Goal: Check status: Check status

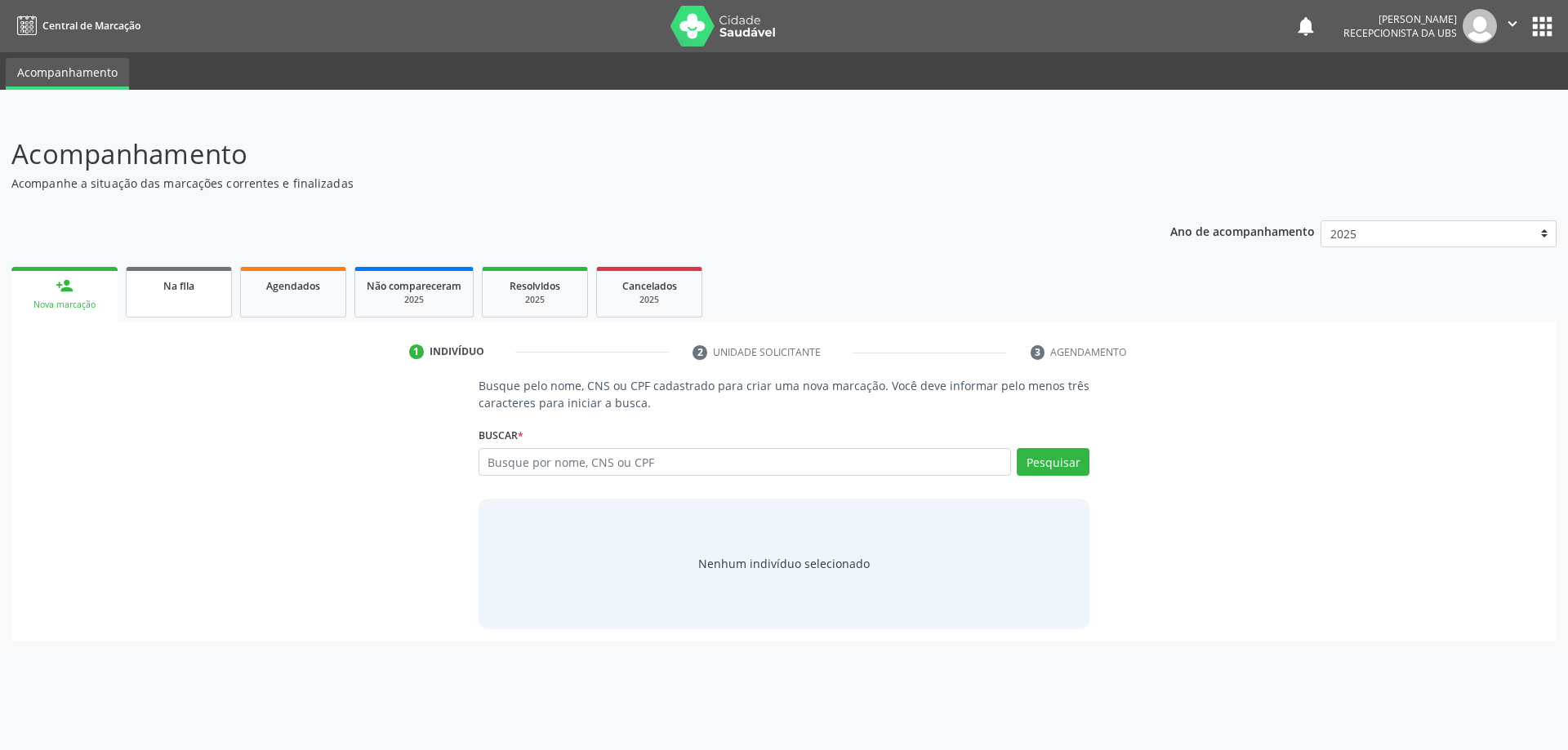
click at [194, 282] on span "Na fila" at bounding box center [179, 285] width 31 height 14
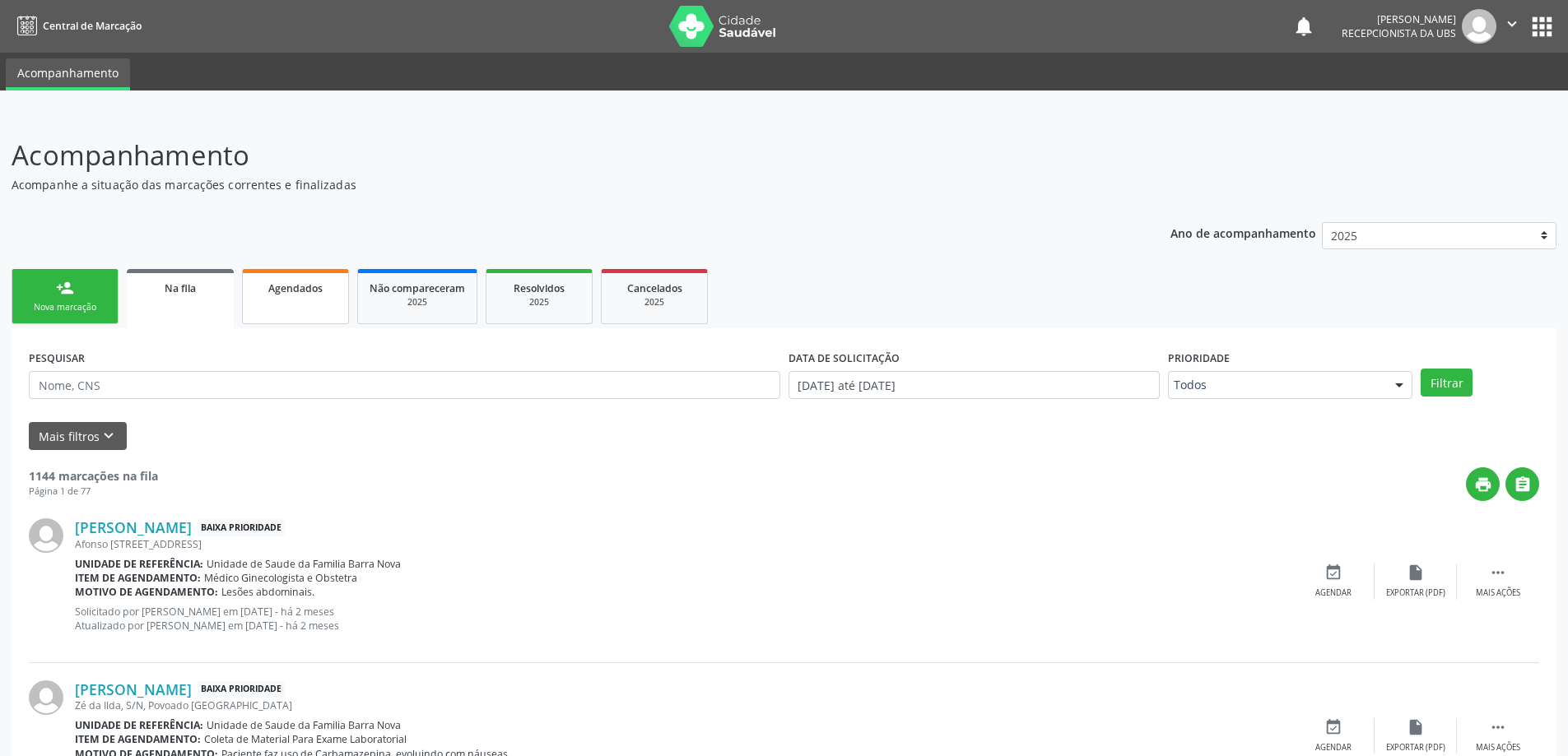
click at [299, 292] on span "Agendados" at bounding box center [295, 288] width 54 height 14
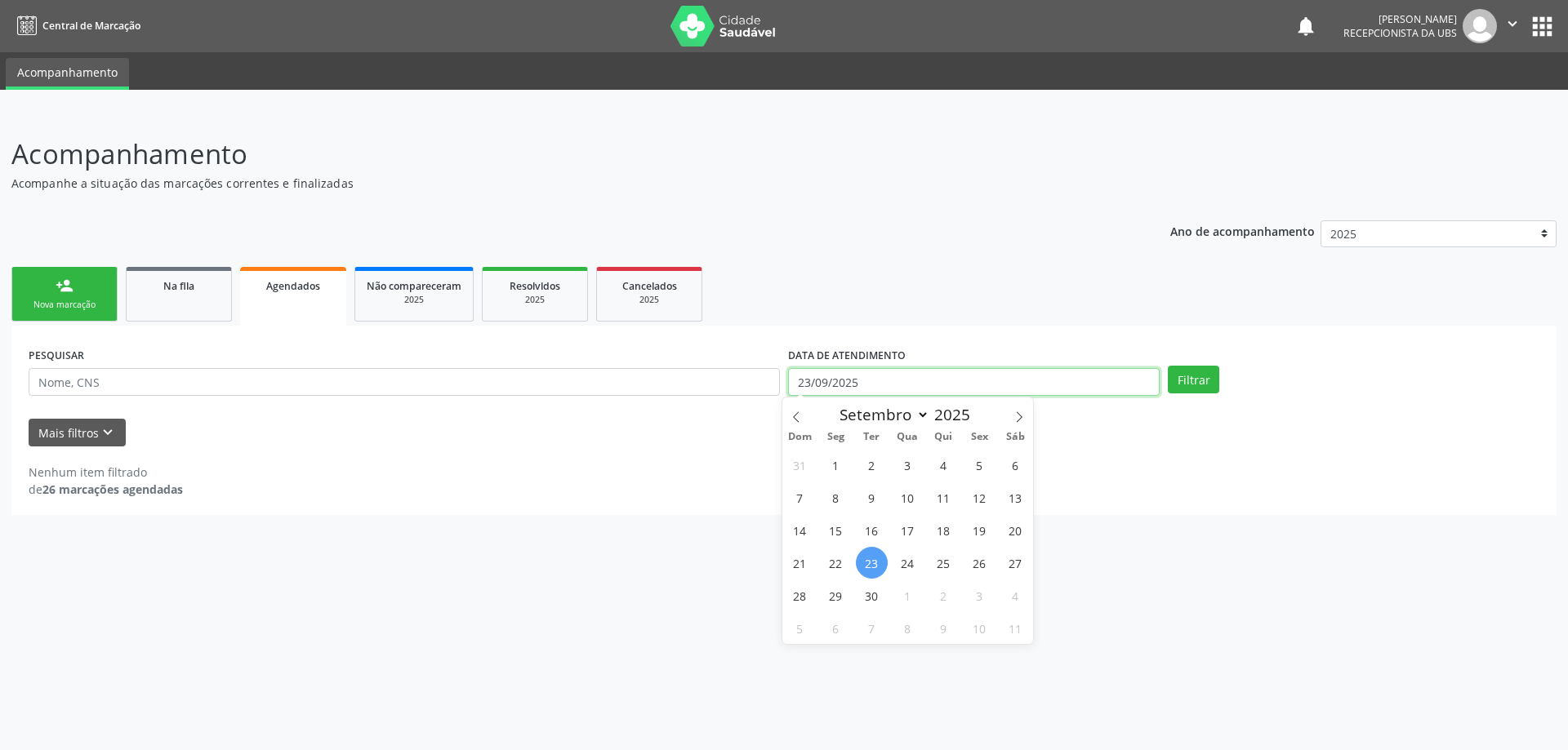
click at [880, 380] on input "23/09/2025" at bounding box center [973, 382] width 371 height 27
click at [826, 461] on span "1" at bounding box center [835, 465] width 32 height 32
type input "[DATE]"
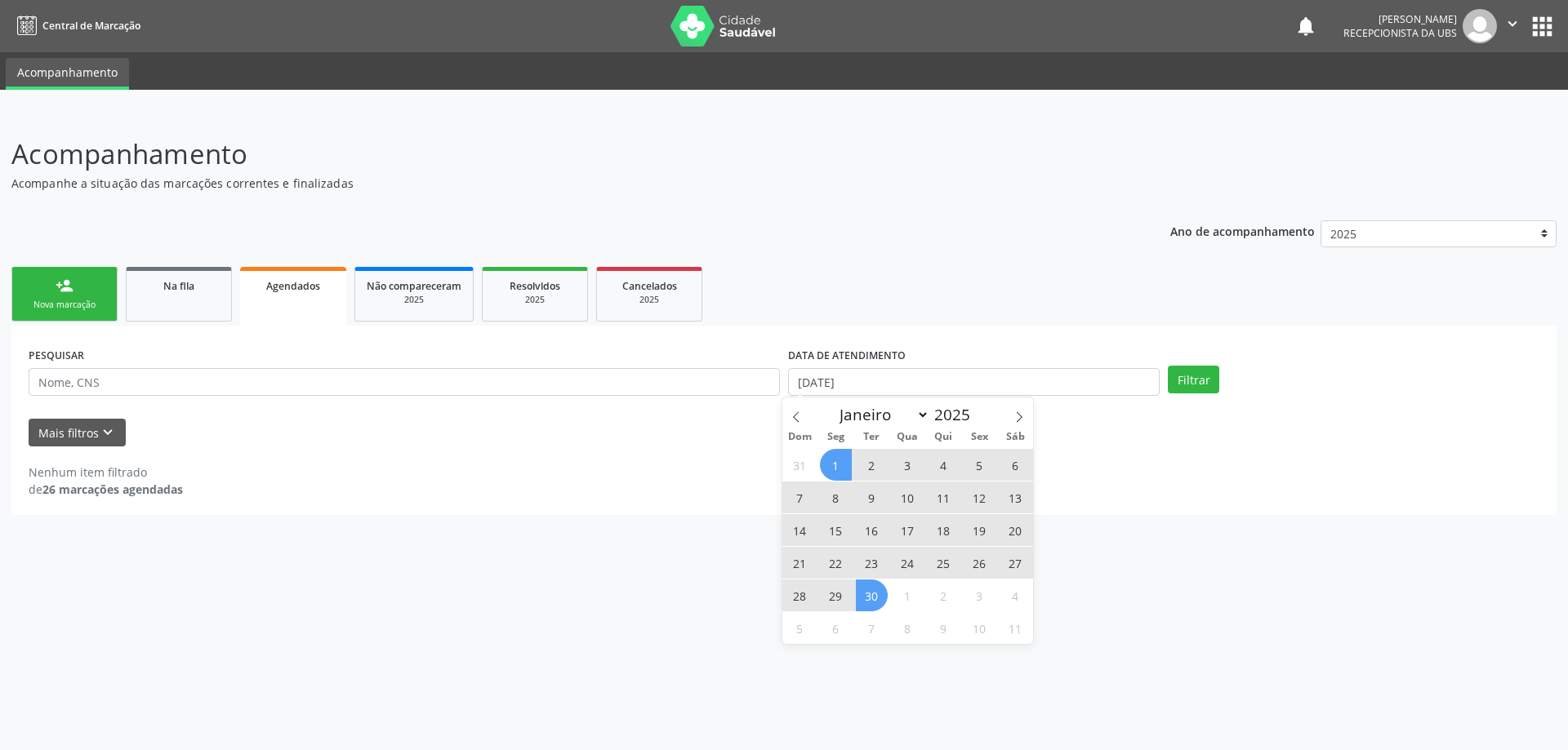
click at [878, 600] on span "30" at bounding box center [871, 595] width 32 height 32
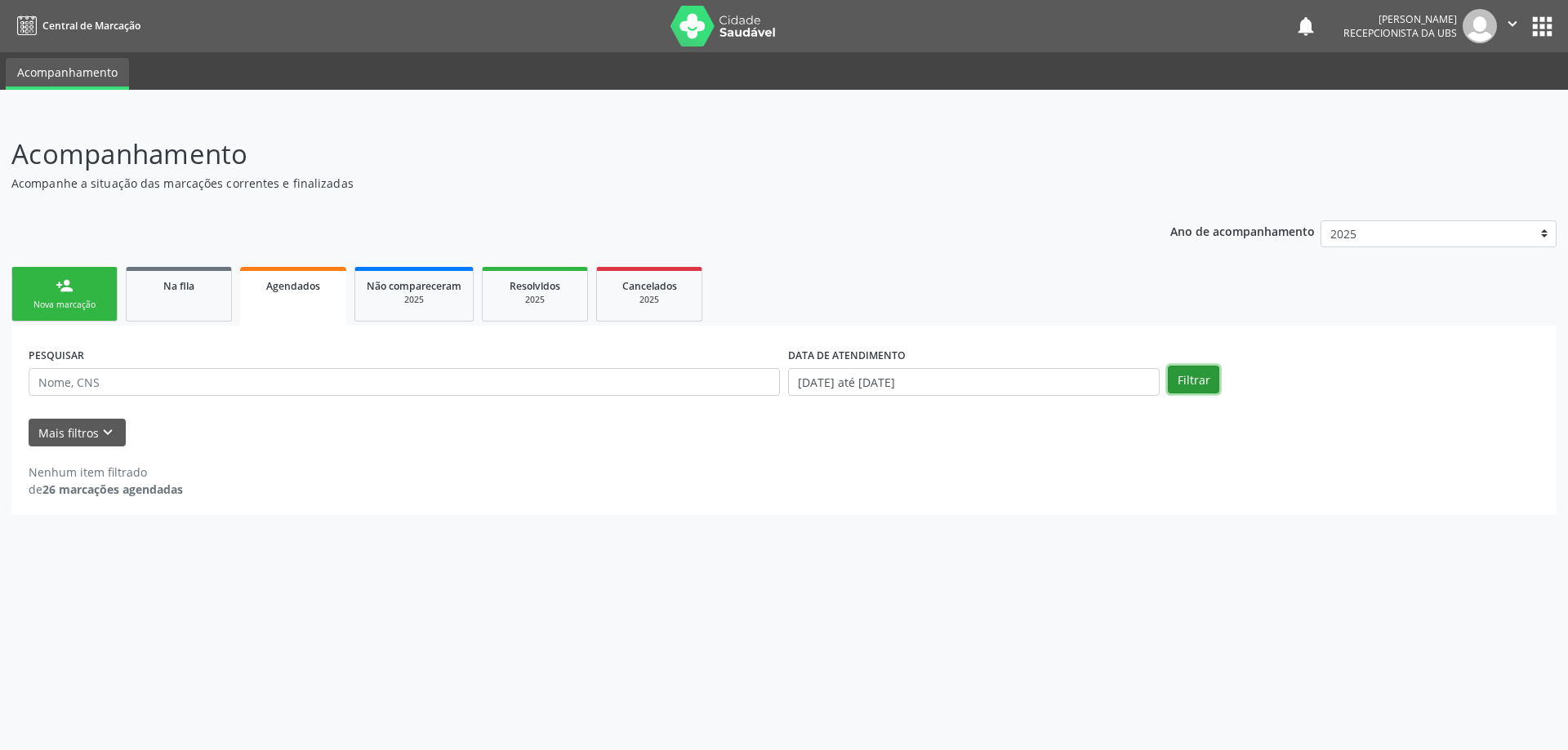
click at [1197, 383] on button "Filtrar" at bounding box center [1193, 380] width 51 height 27
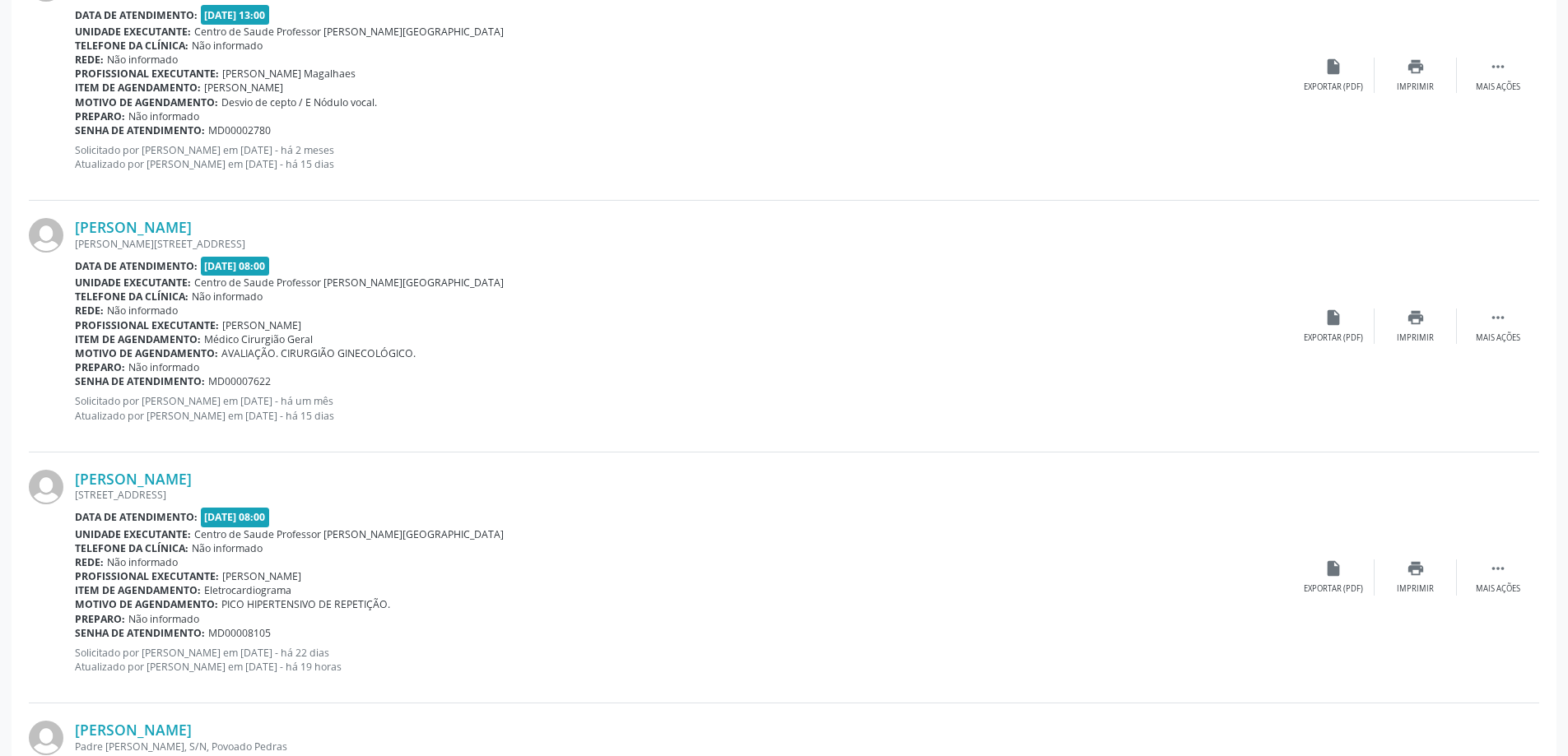
scroll to position [2386, 0]
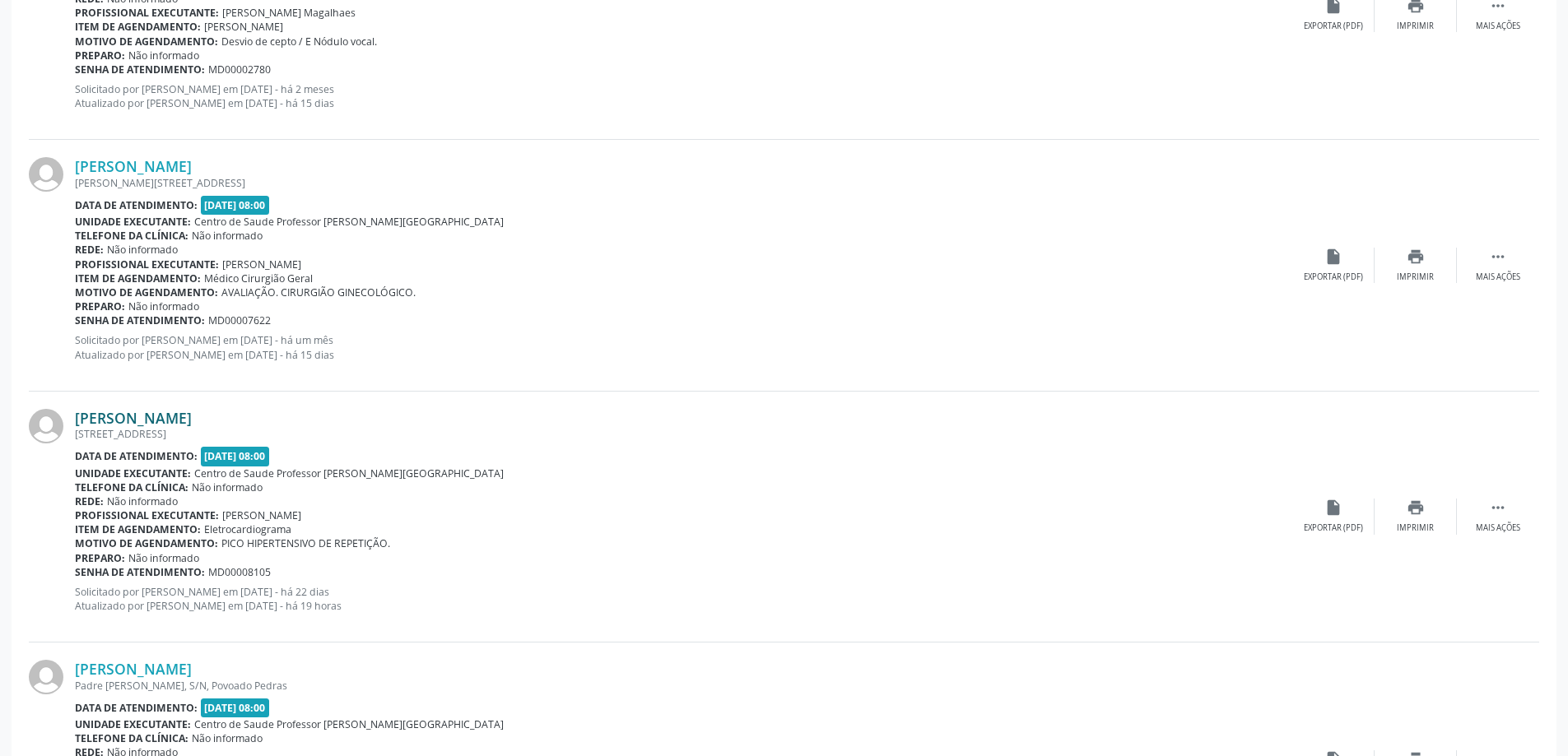
click at [142, 423] on link "[PERSON_NAME]" at bounding box center [133, 419] width 117 height 18
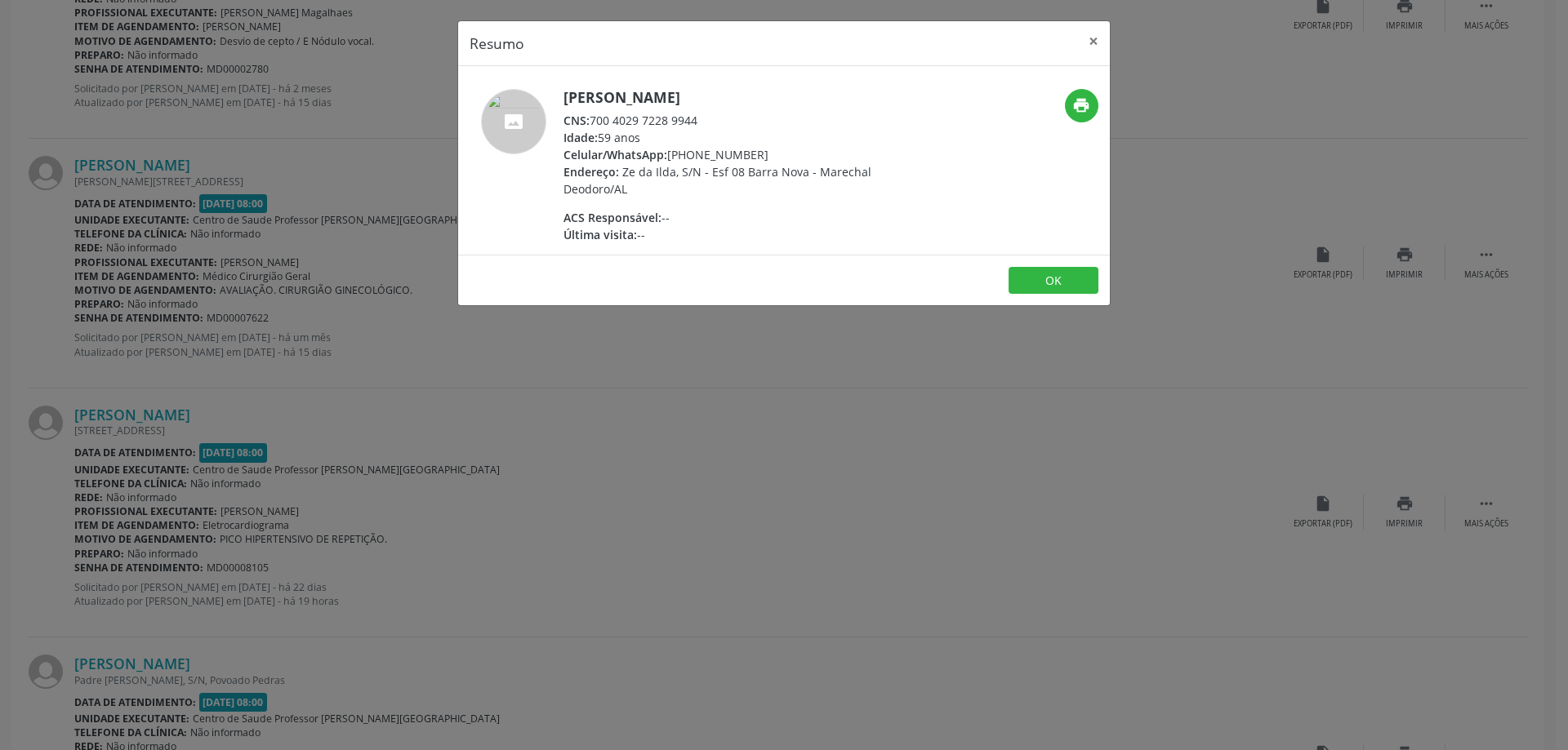
drag, startPoint x: 592, startPoint y: 122, endPoint x: 718, endPoint y: 122, distance: 126.0
click at [718, 122] on div "CNS: 700 4029 7228 9944" at bounding box center [722, 120] width 317 height 17
copy div "700 4029 7228 9944"
click at [1098, 43] on button "×" at bounding box center [1093, 41] width 33 height 40
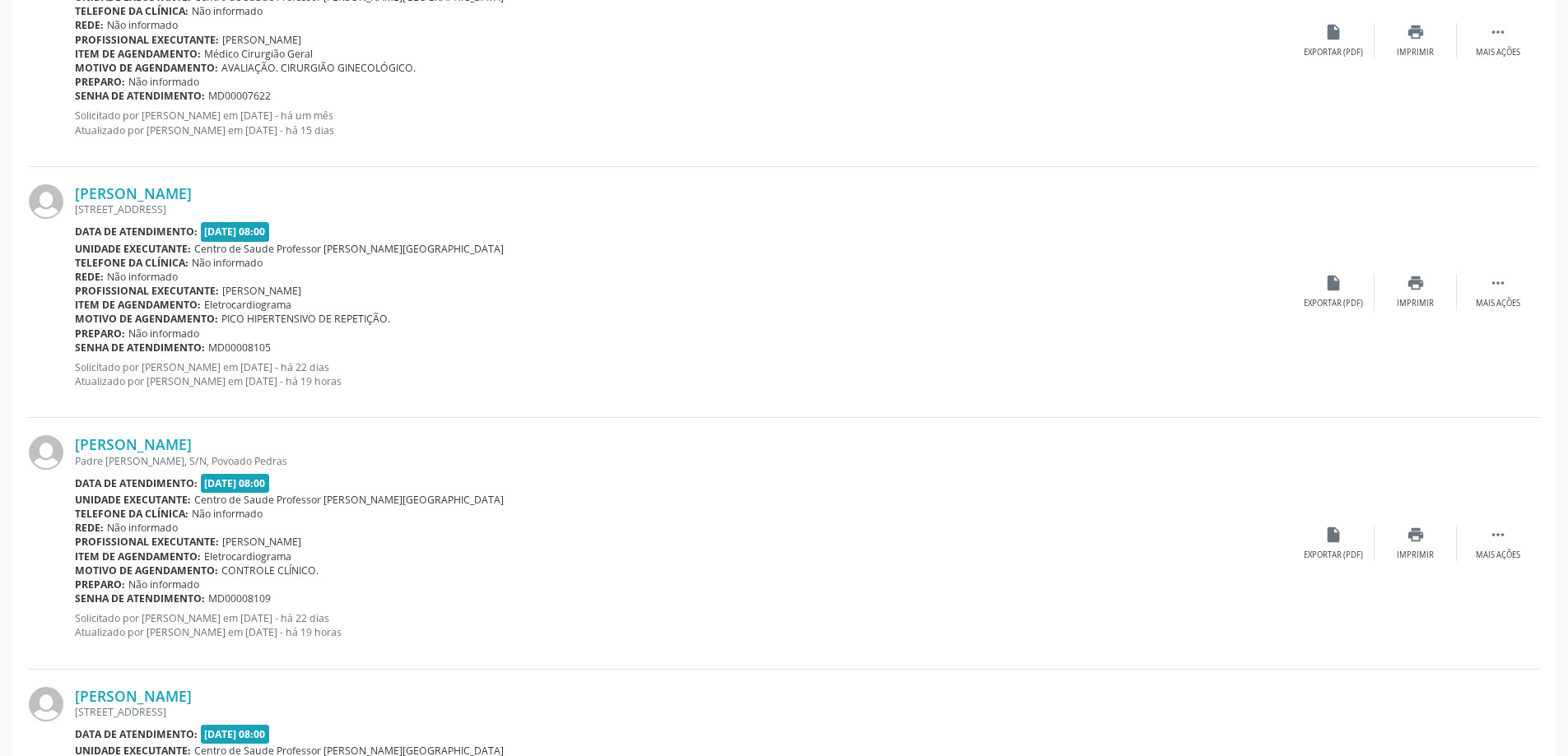
scroll to position [2633, 0]
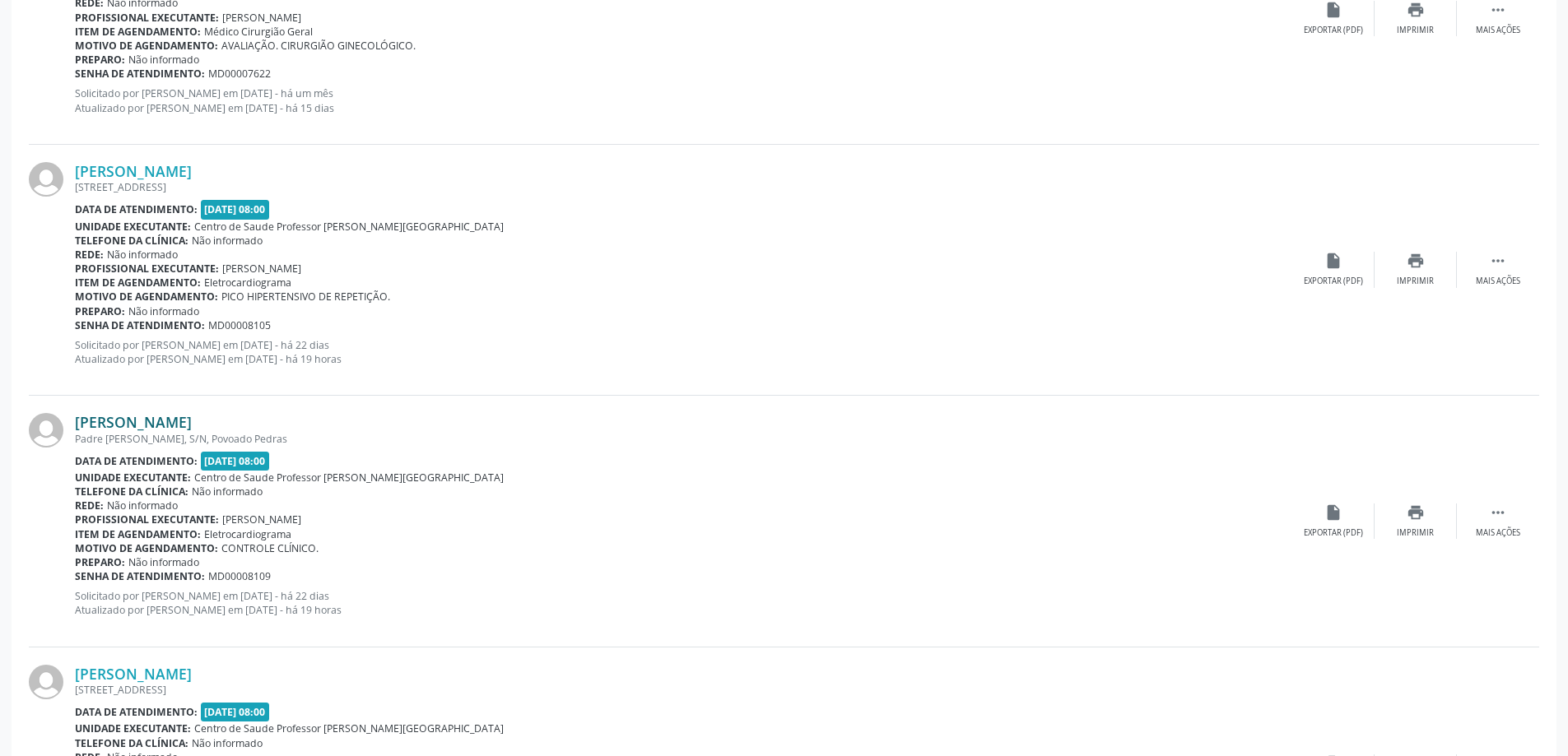
click at [192, 427] on link "[PERSON_NAME]" at bounding box center [133, 422] width 117 height 18
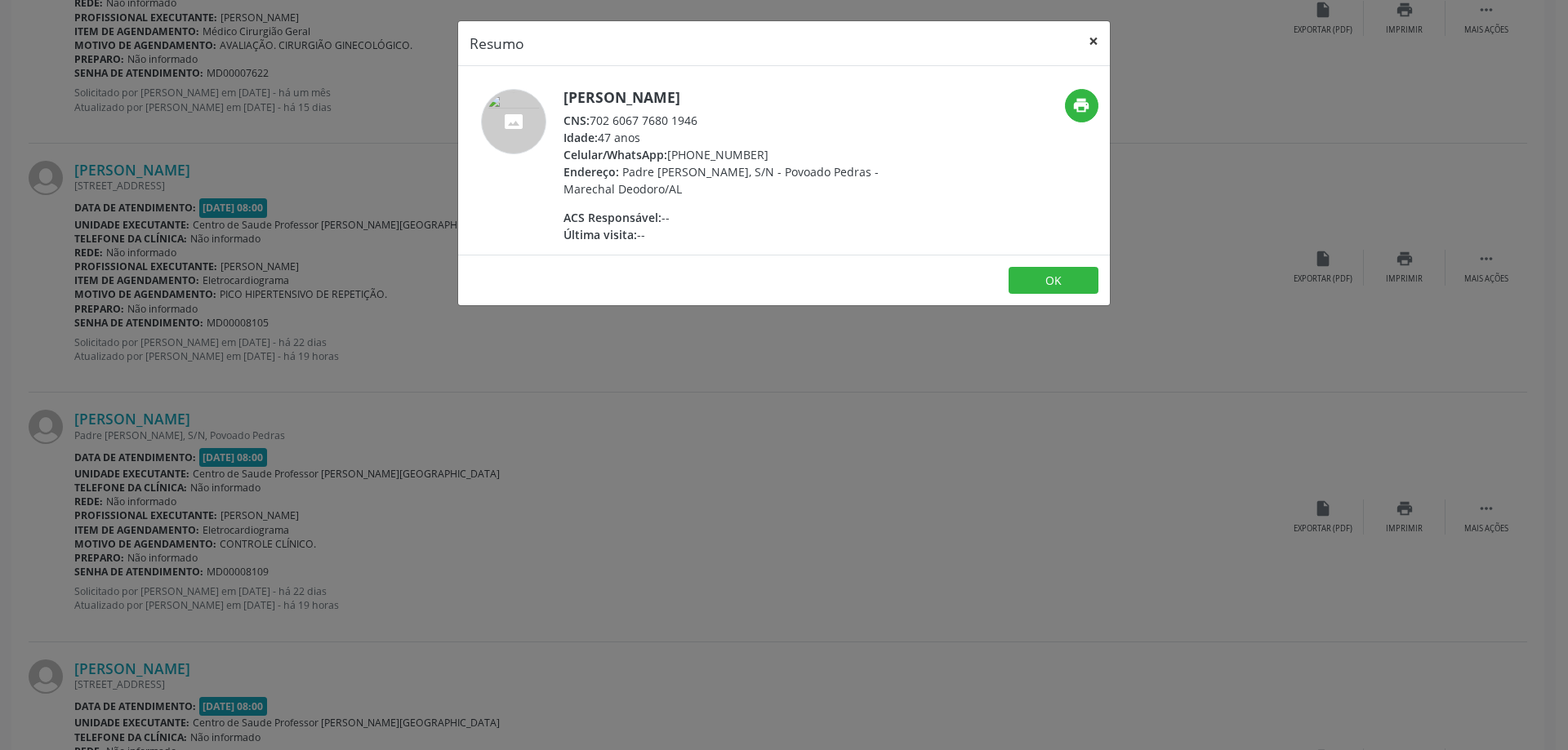
click at [1098, 42] on button "×" at bounding box center [1093, 41] width 33 height 40
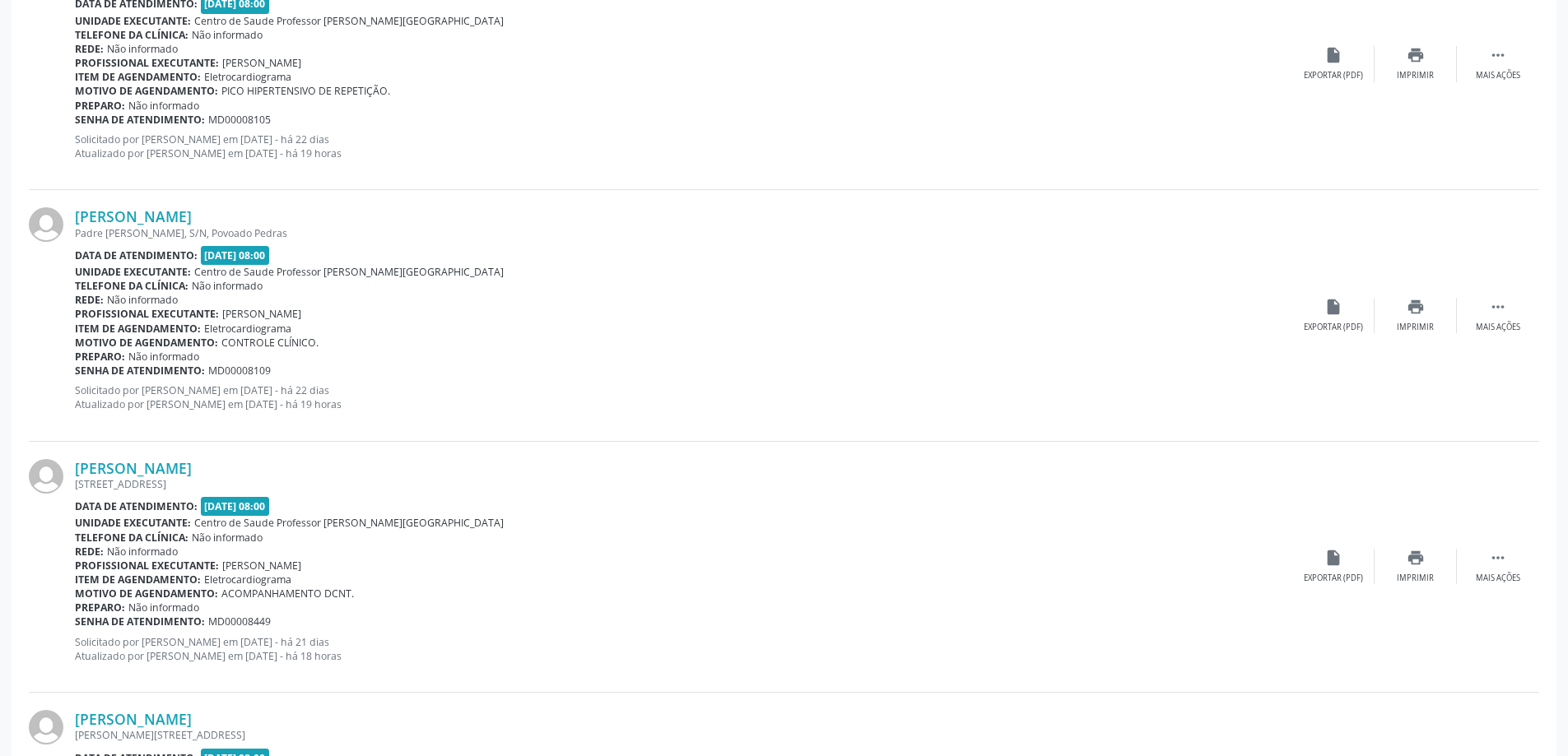
scroll to position [2880, 0]
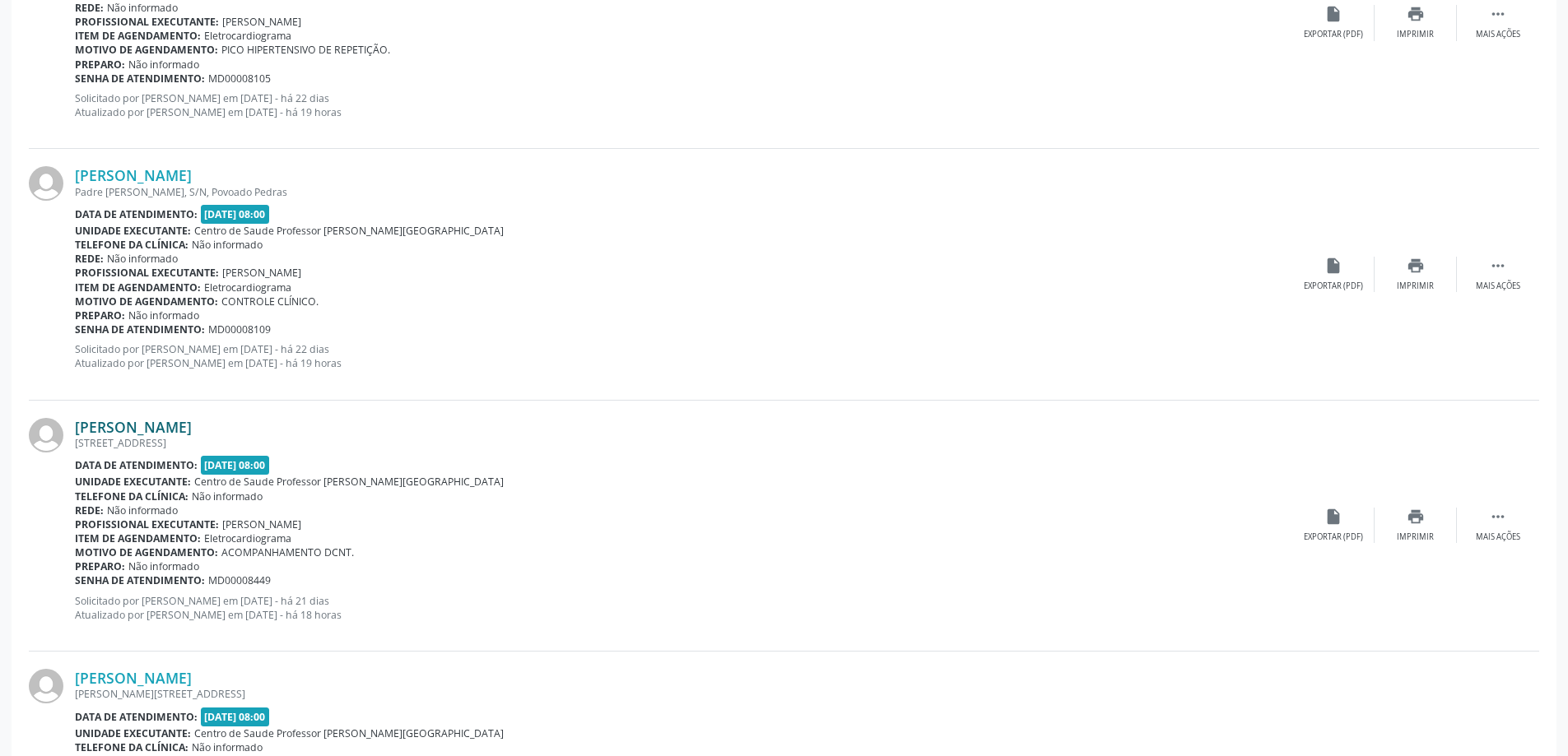
click at [192, 424] on link "[PERSON_NAME]" at bounding box center [133, 427] width 117 height 18
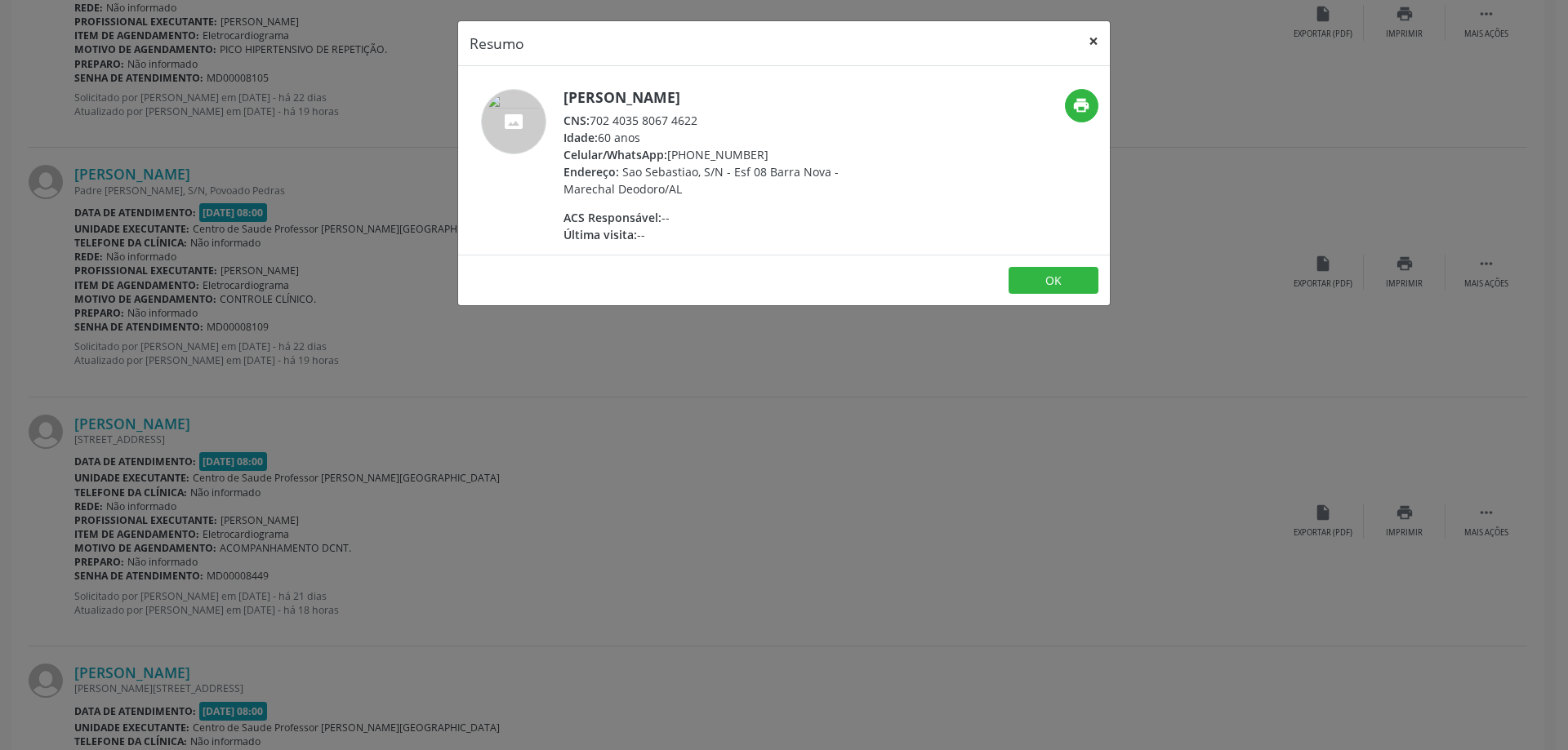
click at [1093, 42] on button "×" at bounding box center [1093, 41] width 33 height 40
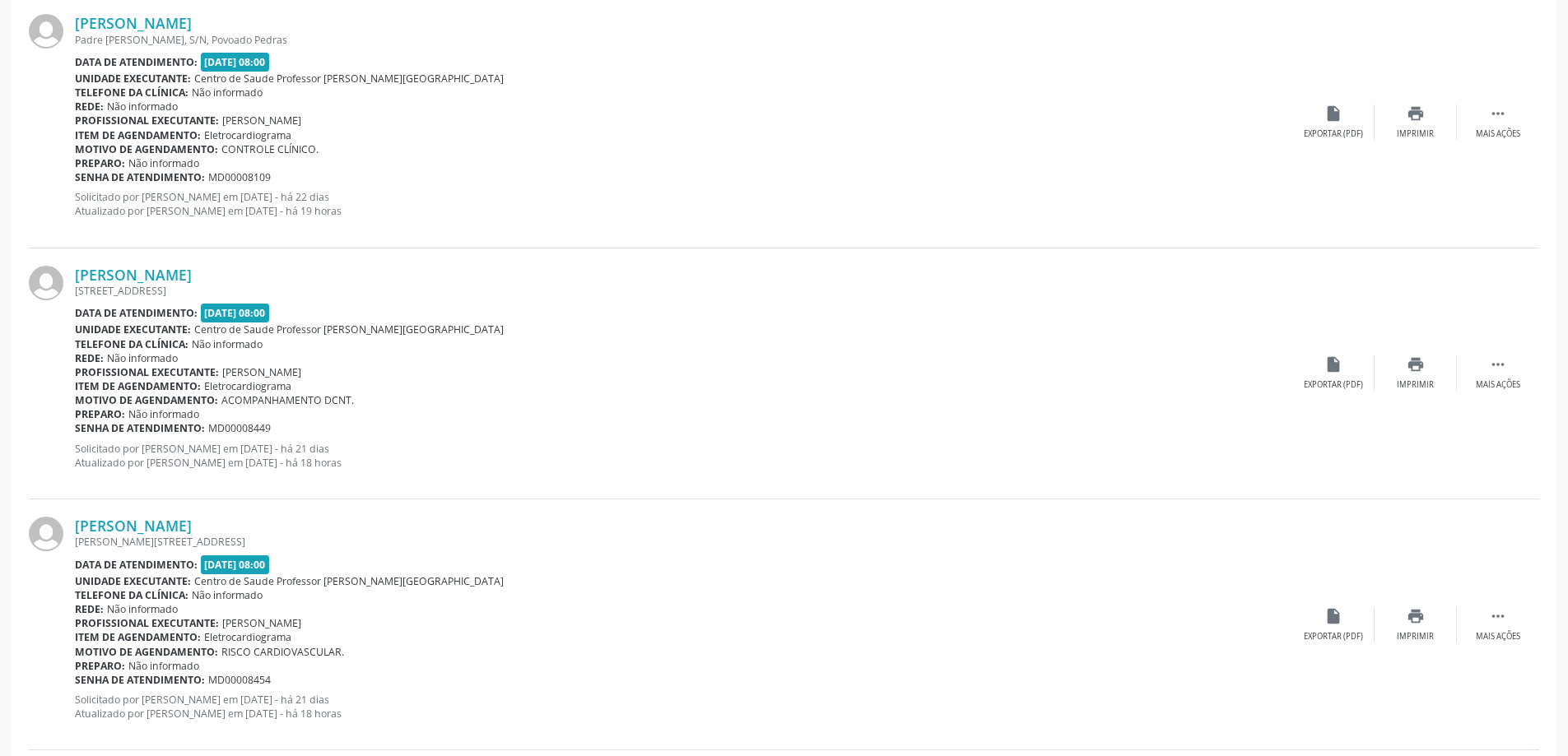
scroll to position [3044, 0]
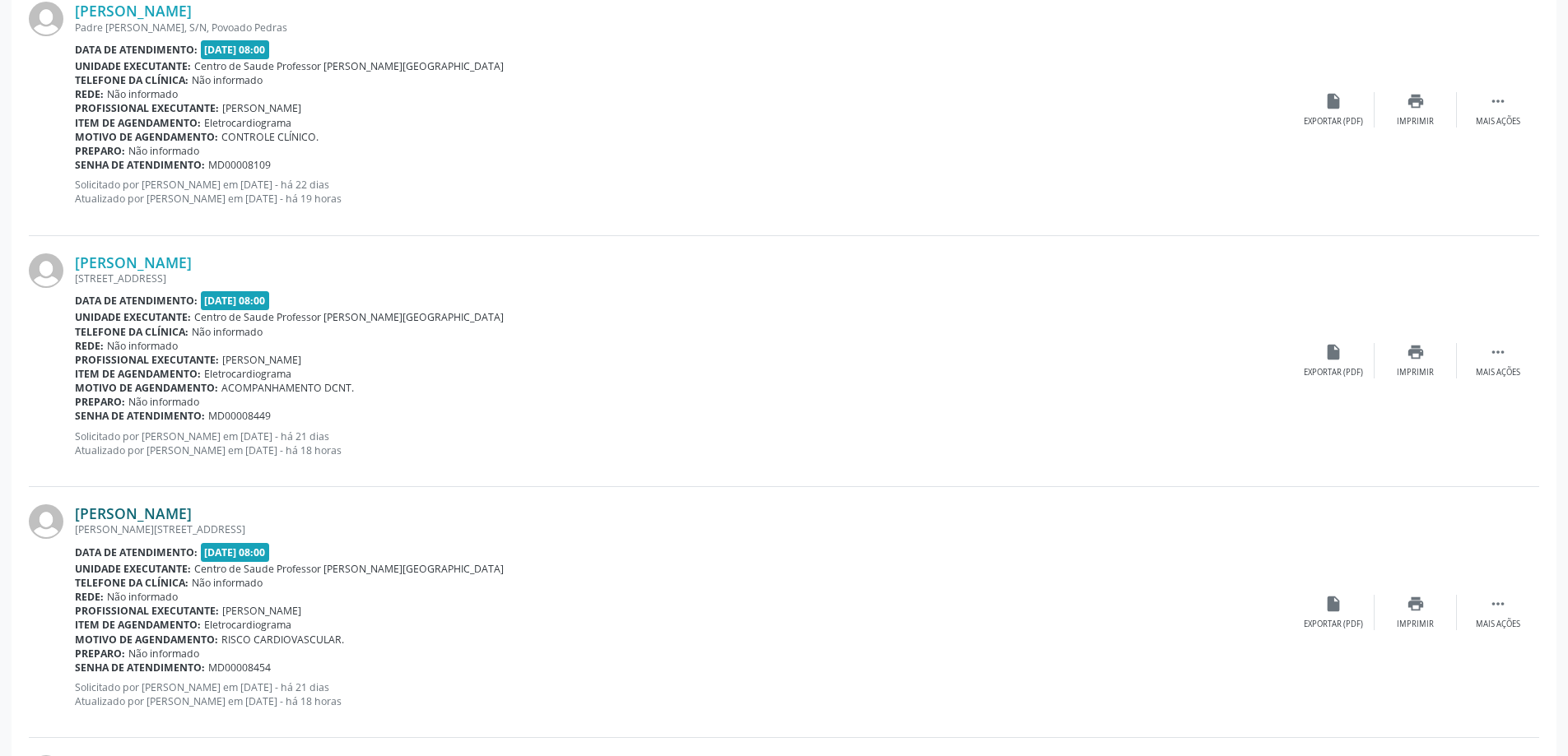
click at [192, 510] on link "[PERSON_NAME]" at bounding box center [133, 514] width 117 height 18
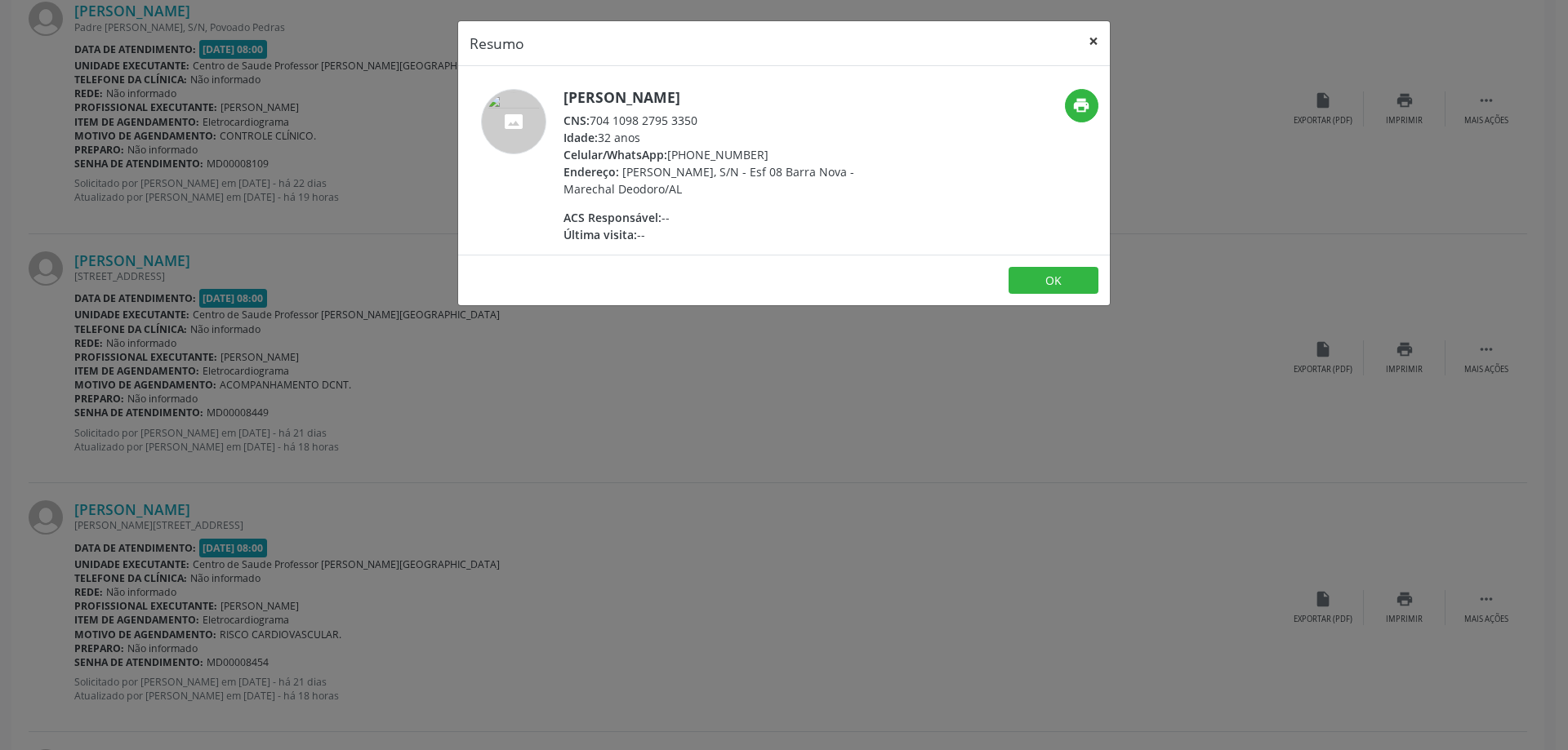
click at [1092, 38] on button "×" at bounding box center [1093, 41] width 33 height 40
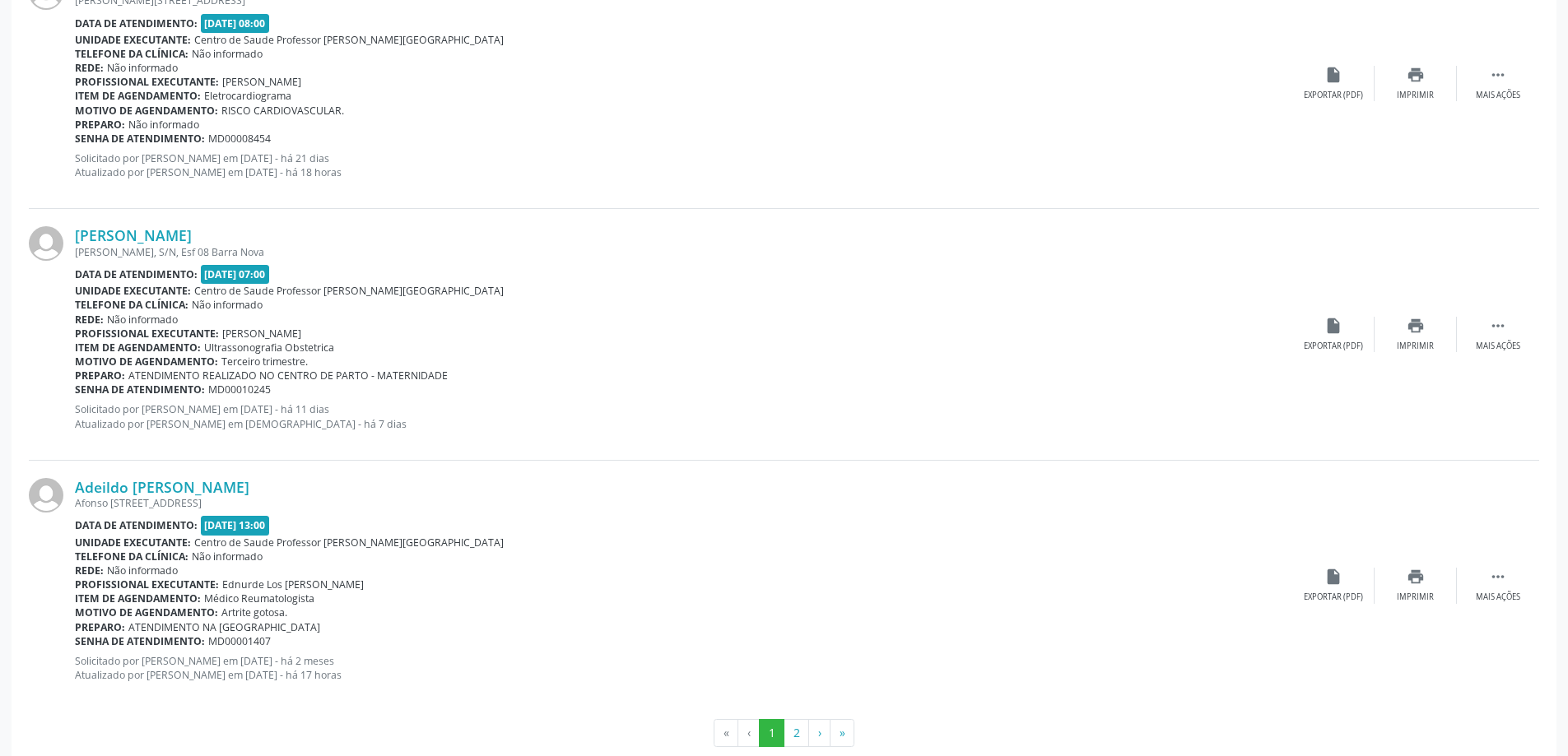
scroll to position [3605, 0]
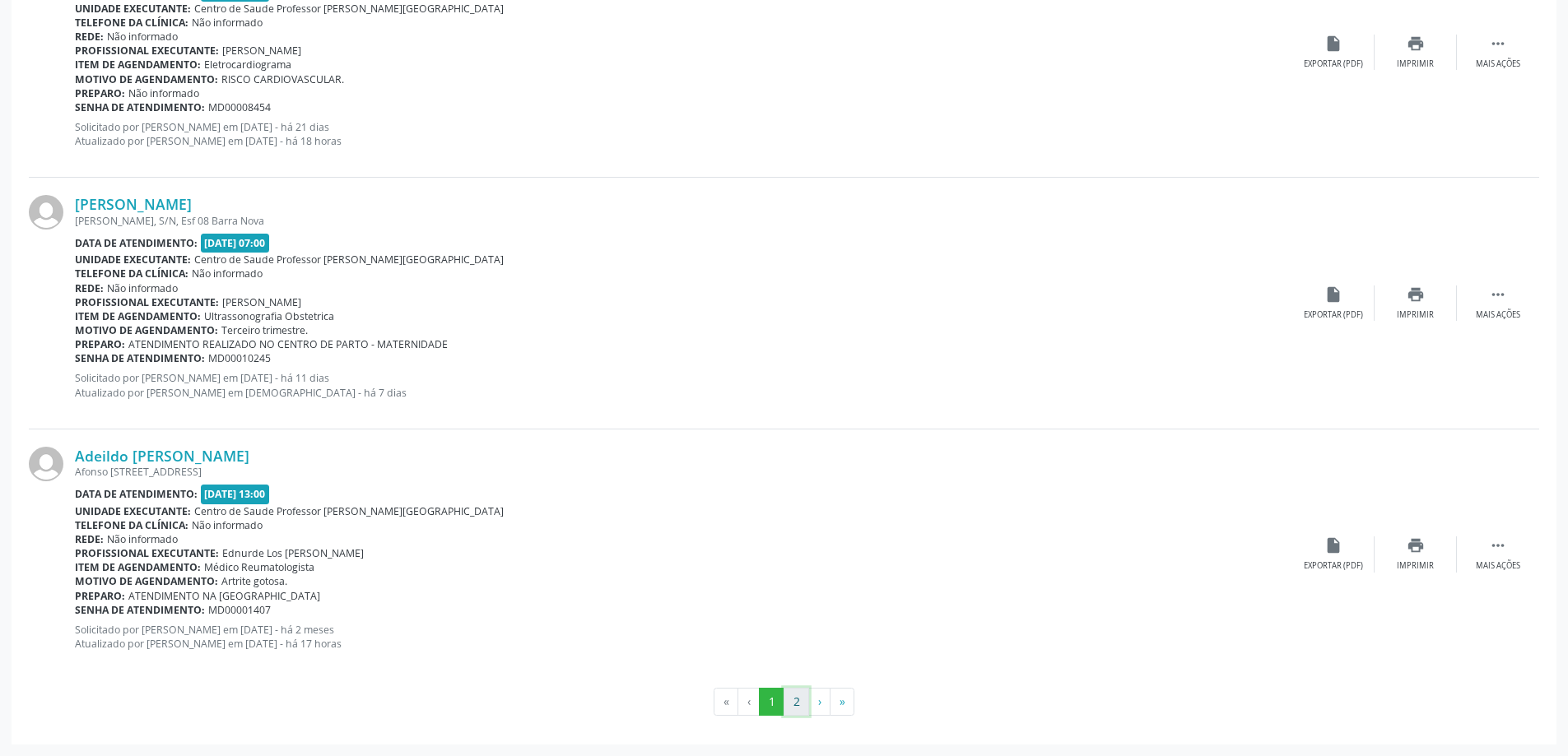
click at [801, 699] on button "2" at bounding box center [797, 702] width 26 height 28
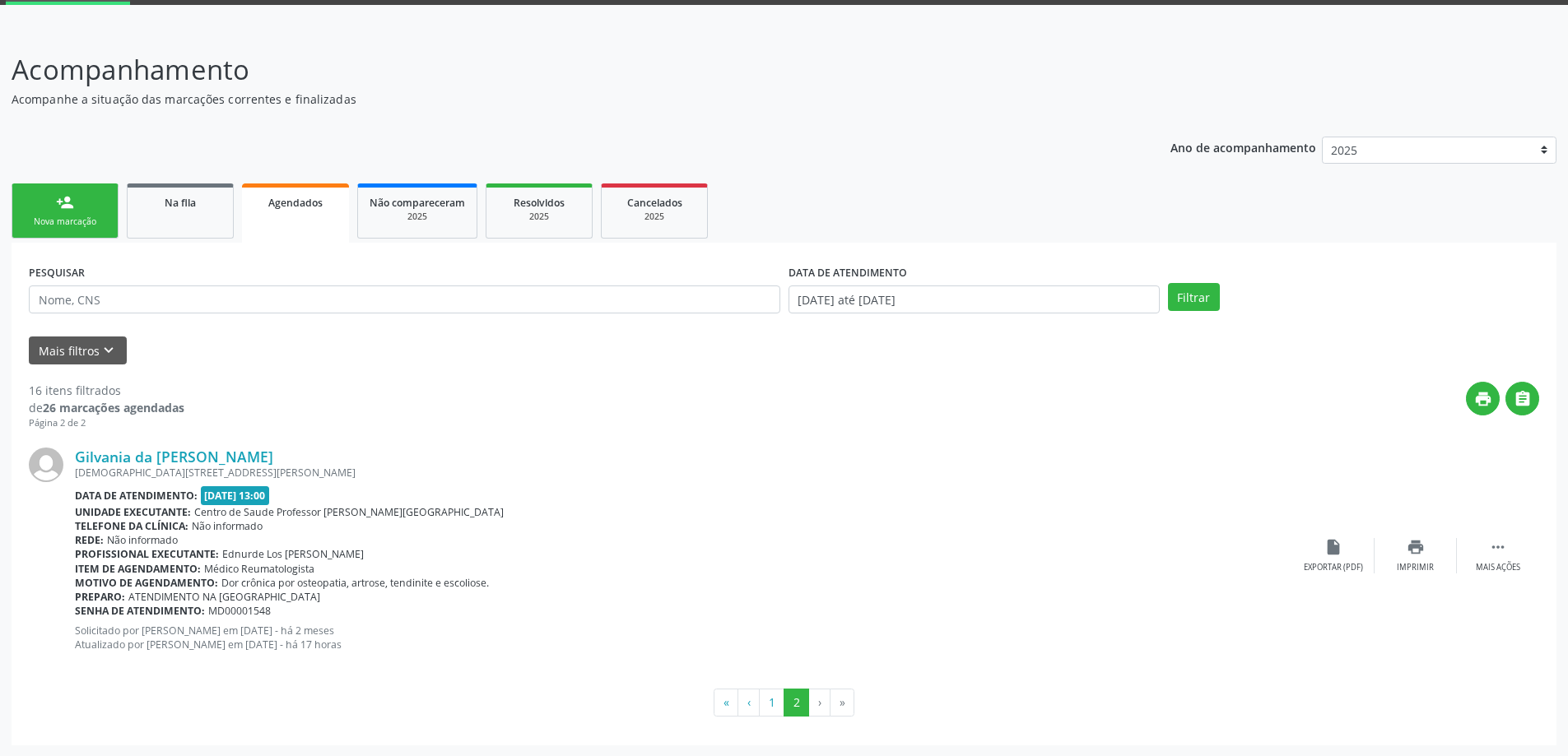
scroll to position [87, 0]
click at [764, 702] on button "1" at bounding box center [772, 702] width 26 height 28
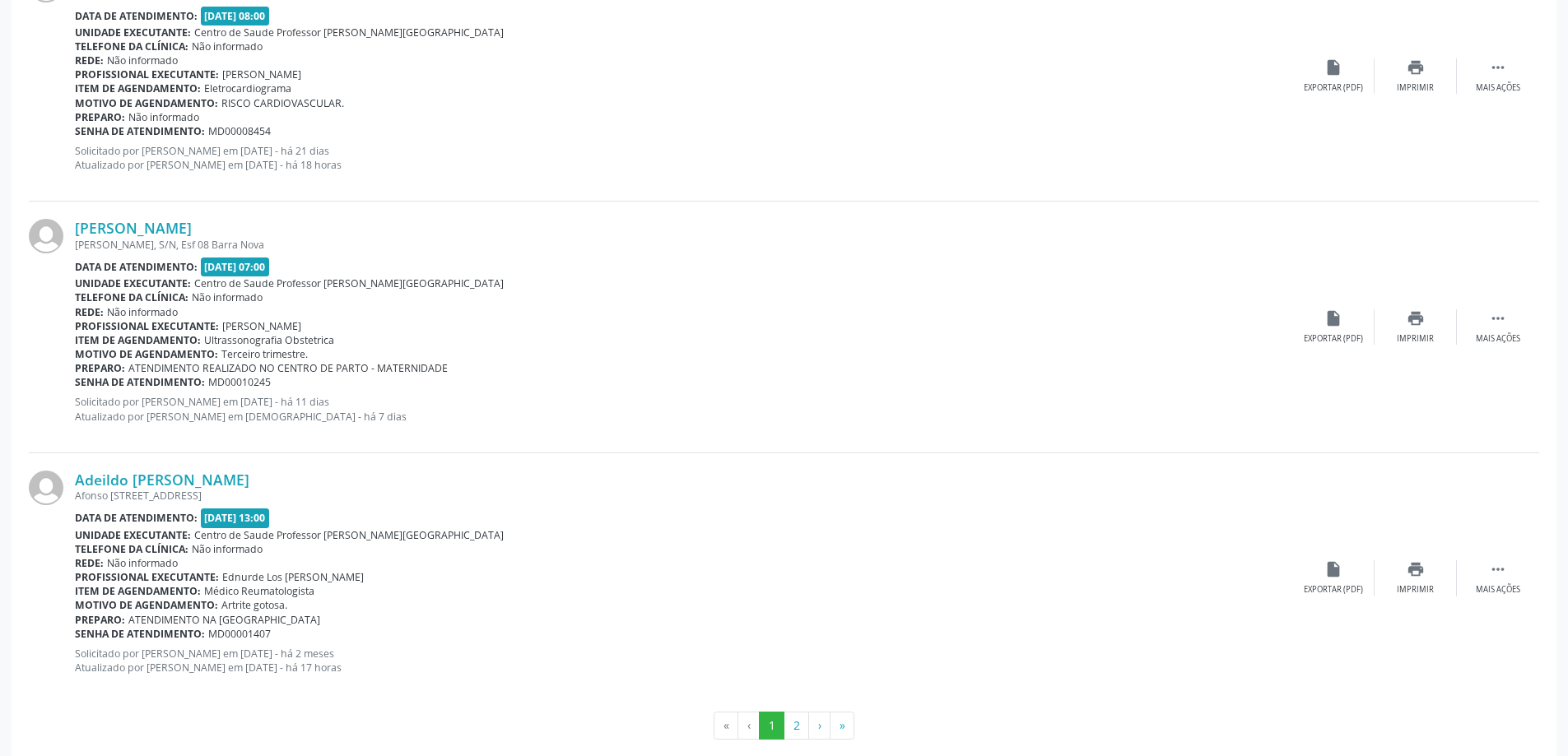
scroll to position [3605, 0]
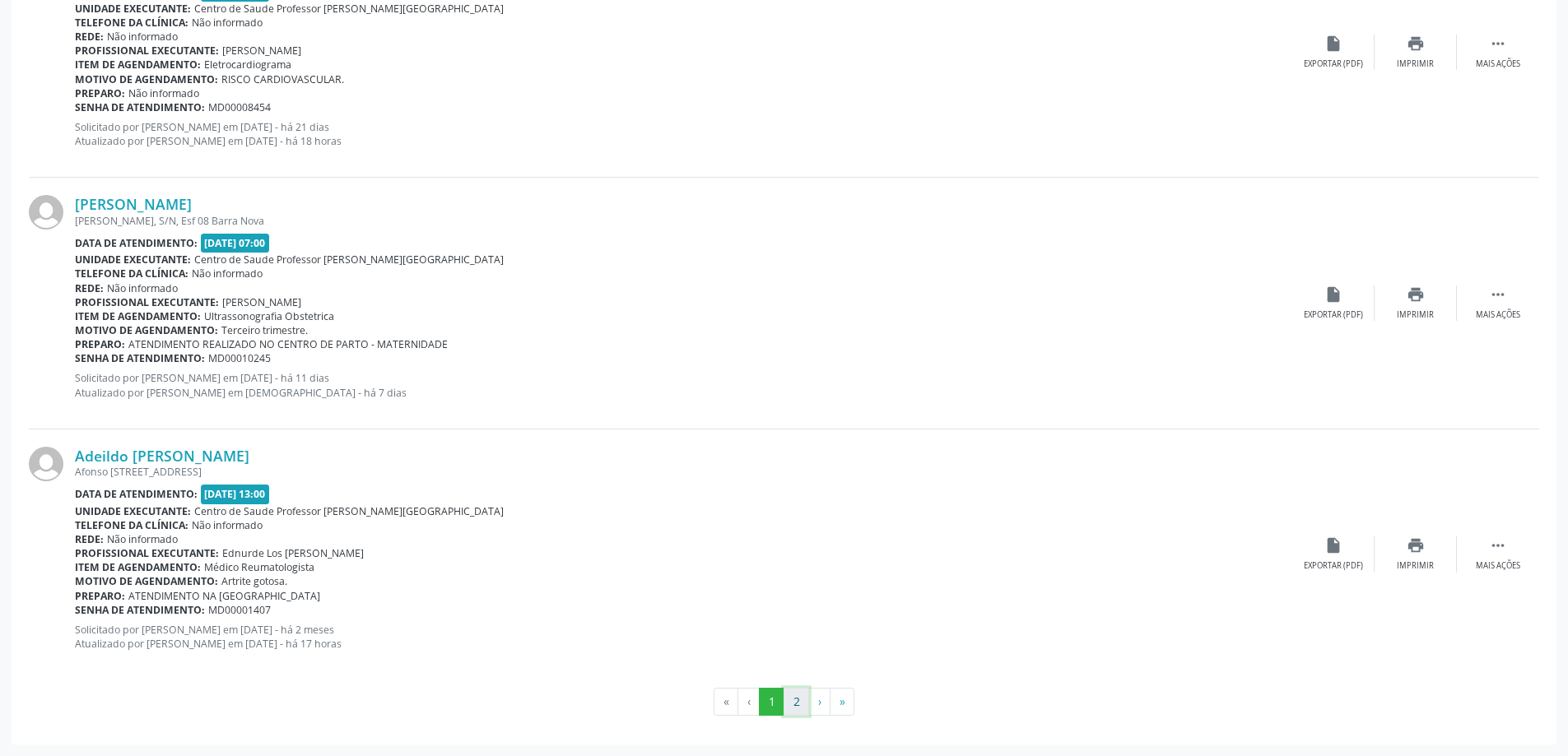
click at [790, 704] on button "2" at bounding box center [797, 702] width 26 height 28
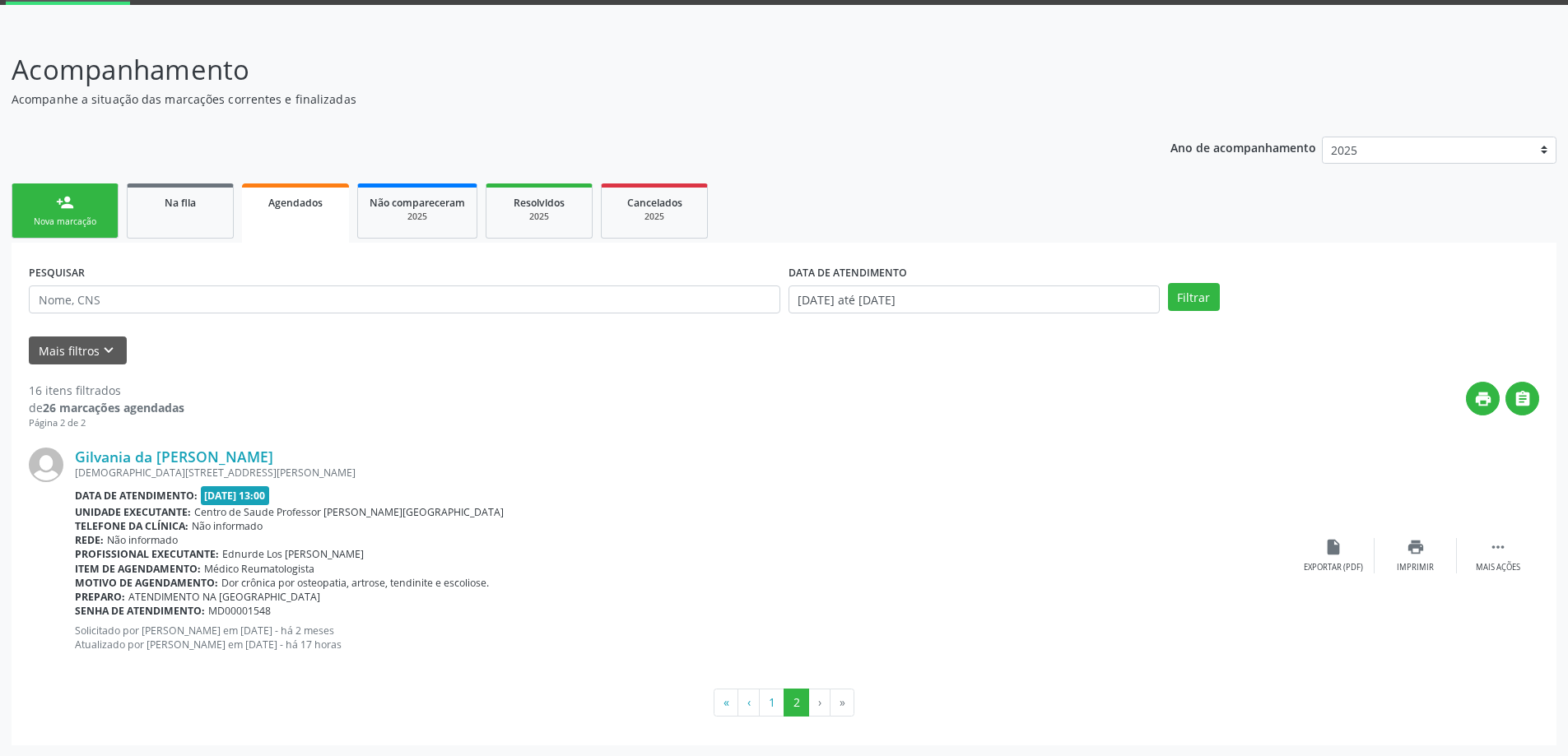
scroll to position [87, 0]
click at [766, 703] on button "1" at bounding box center [772, 702] width 26 height 28
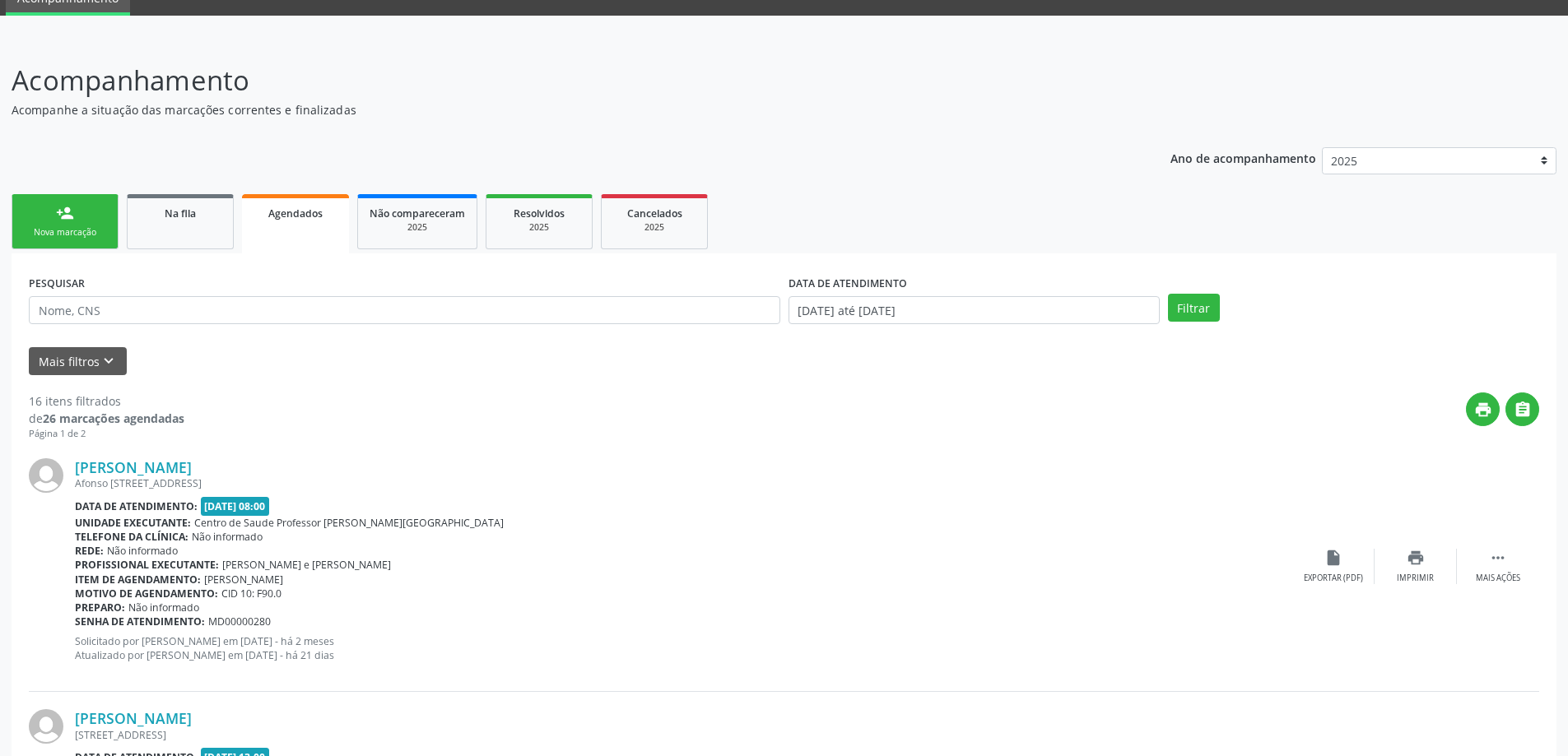
scroll to position [66, 0]
